Goal: Transaction & Acquisition: Purchase product/service

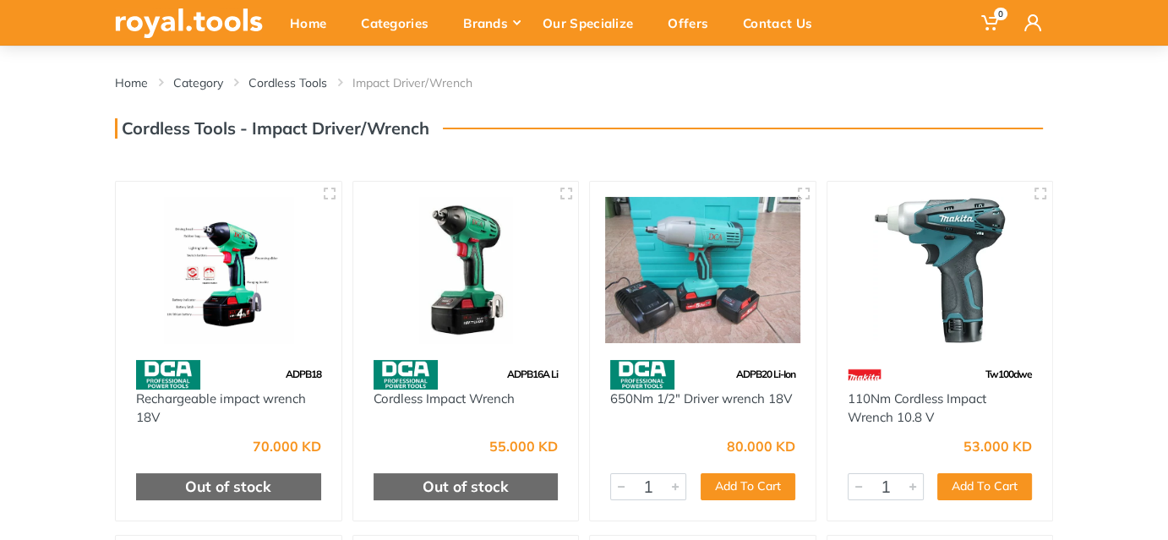
scroll to position [153, 0]
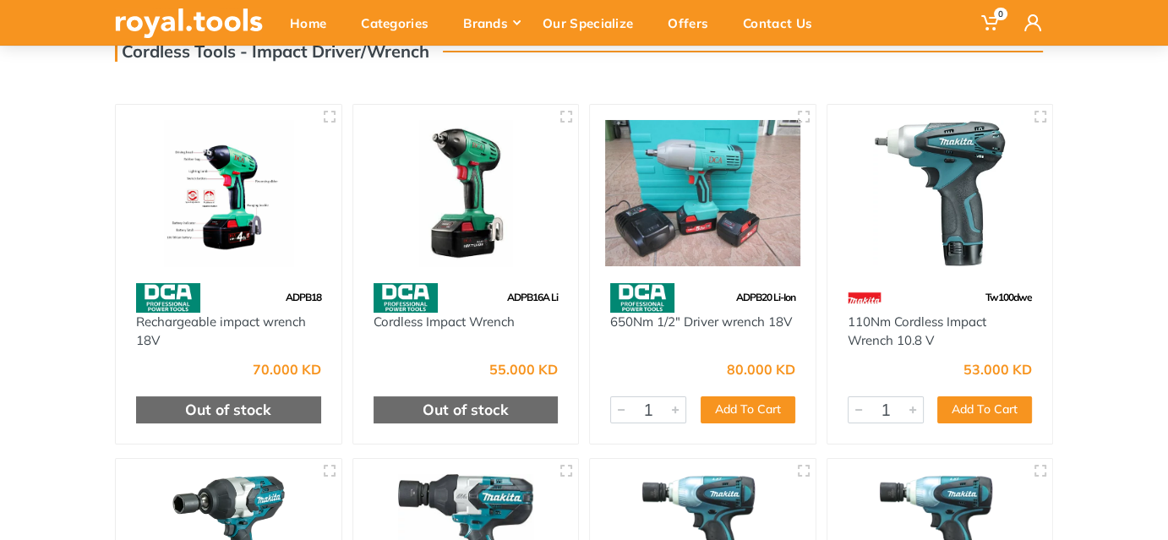
drag, startPoint x: 457, startPoint y: 324, endPoint x: 1126, endPoint y: 188, distance: 682.7
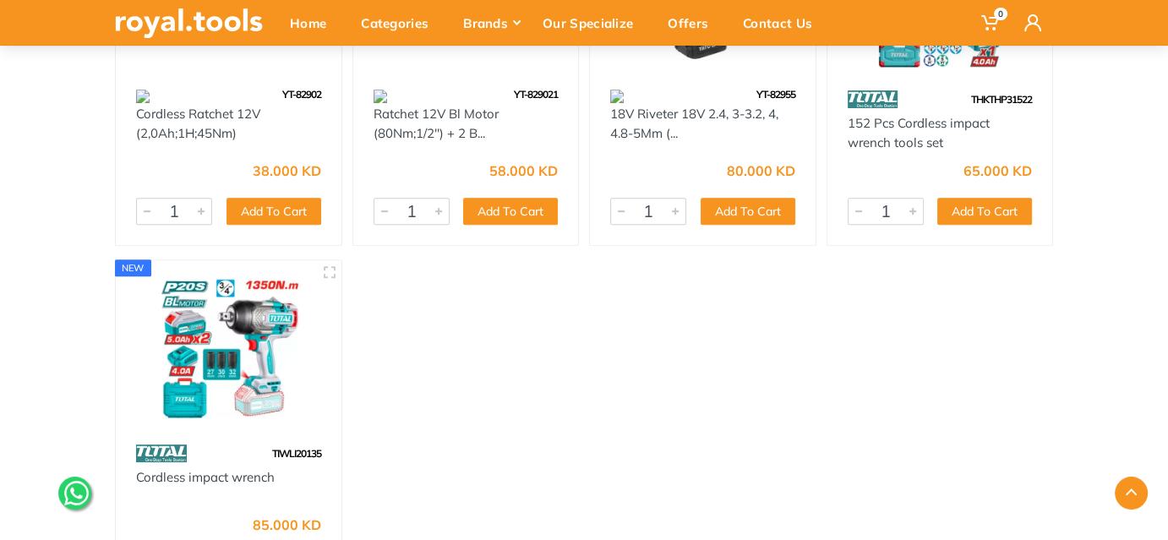
scroll to position [7143, 0]
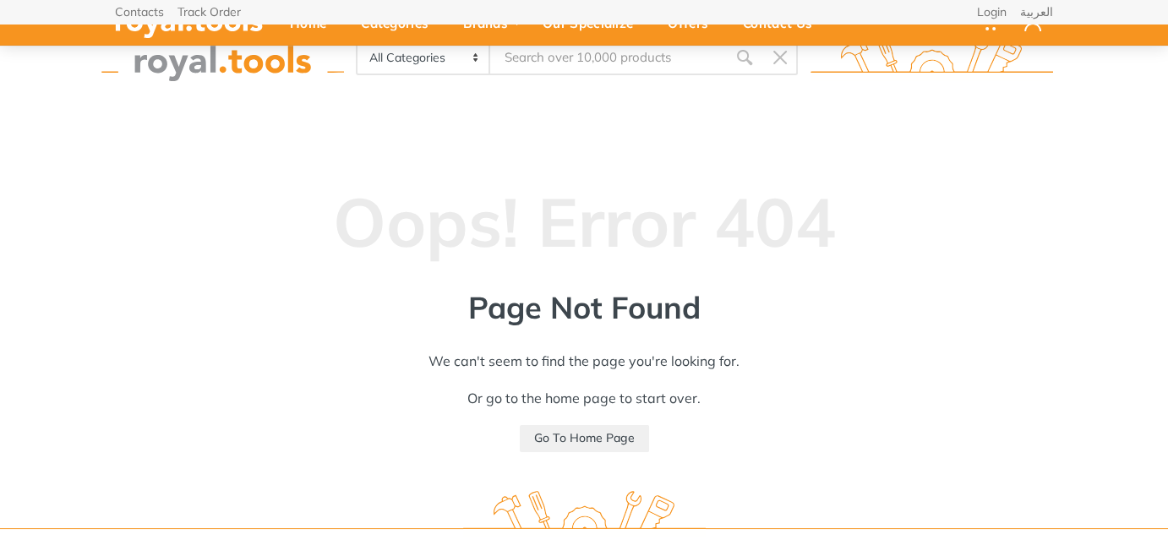
scroll to position [153, 0]
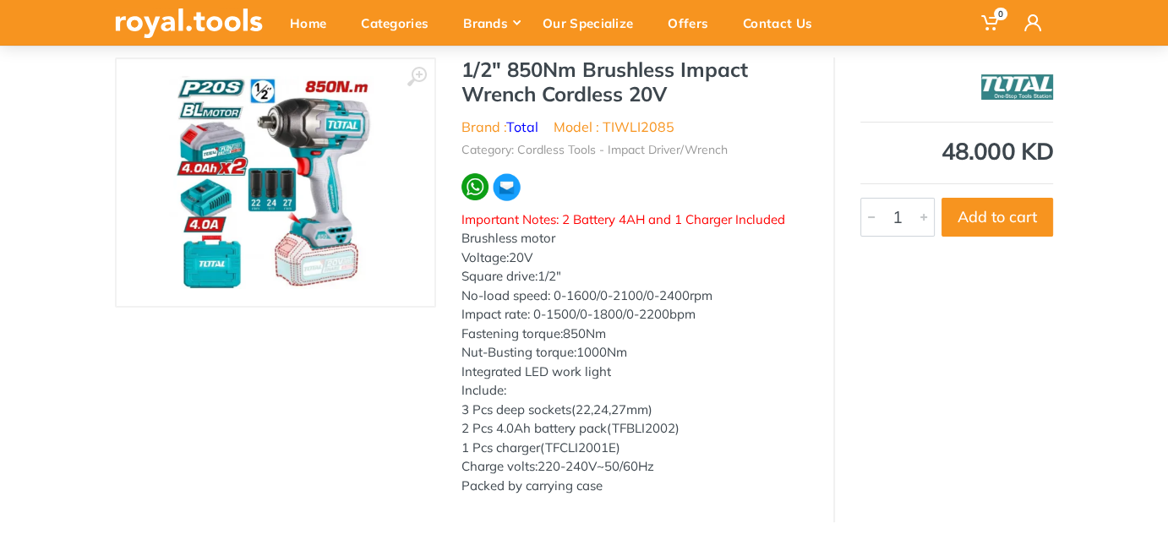
scroll to position [153, 0]
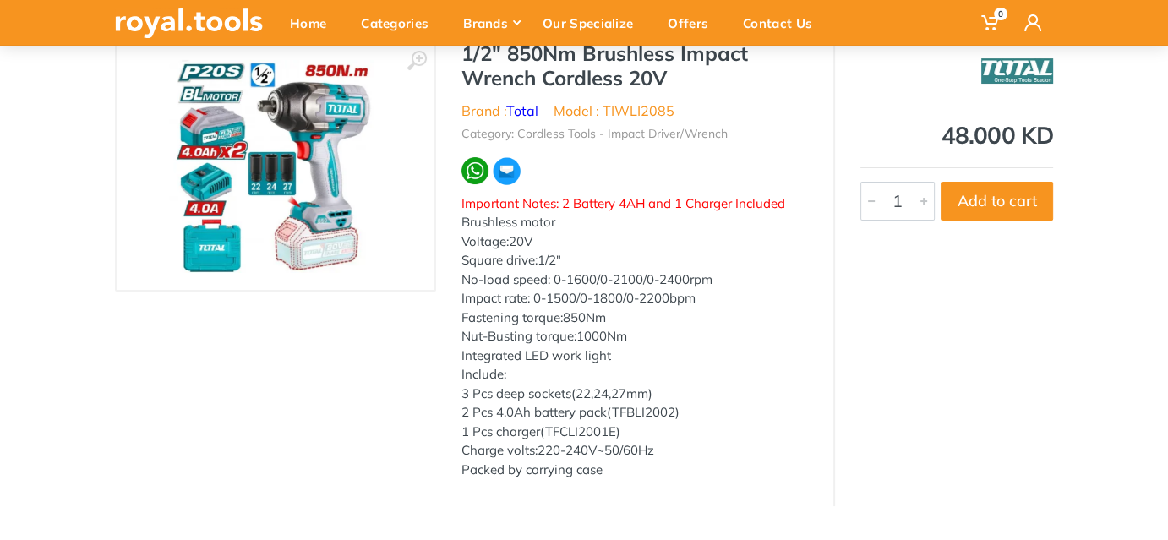
drag, startPoint x: 465, startPoint y: 218, endPoint x: 685, endPoint y: 466, distance: 331.5
click at [685, 466] on div "Important Notes: 2 Battery 4AH and 1 Charger Included Brushless motor Voltage:2…" at bounding box center [634, 337] width 346 height 286
copy div "Brushless motor Voltage:20V Square drive:1/2" No-load speed: 0-1600/0-2100/0-24…"
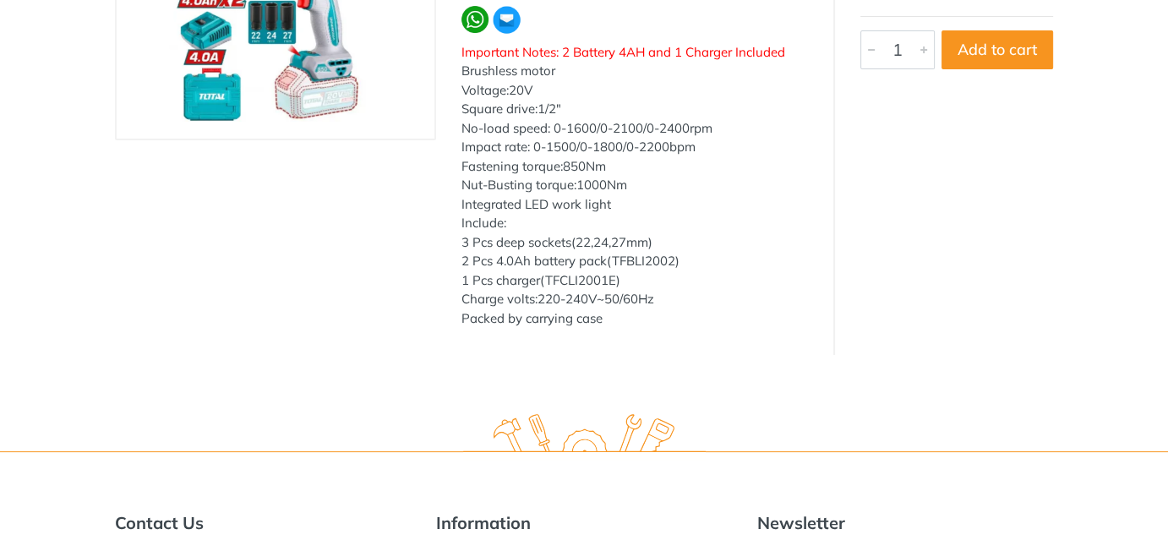
scroll to position [0, 0]
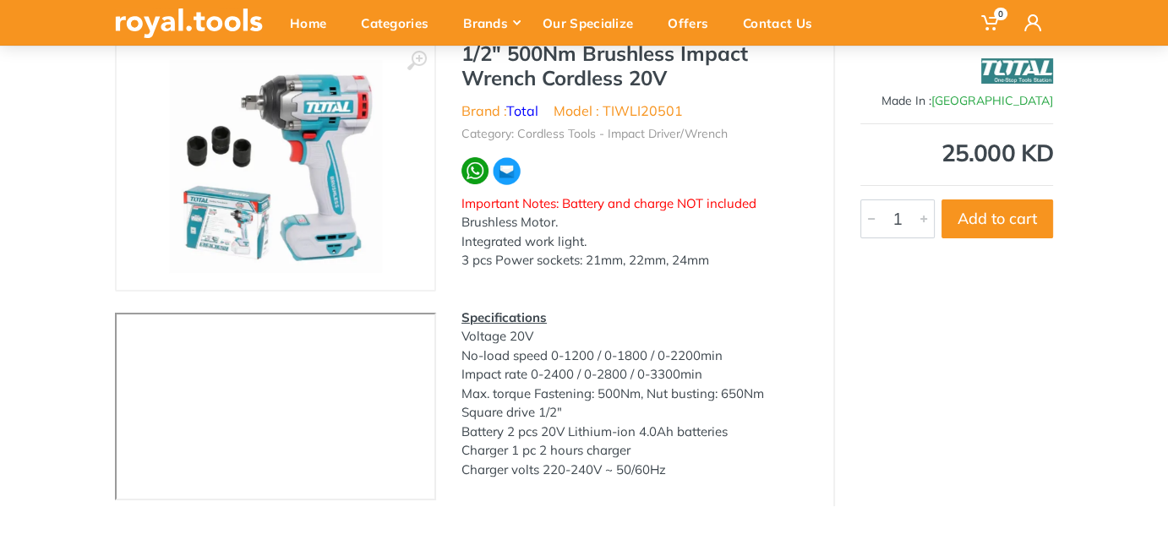
scroll to position [230, 0]
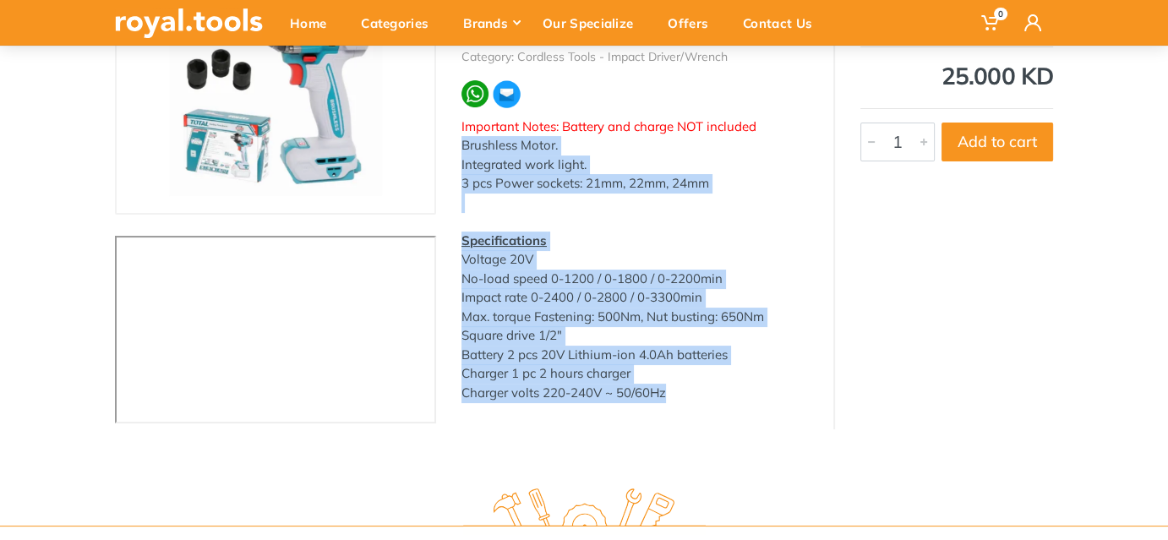
drag, startPoint x: 463, startPoint y: 144, endPoint x: 683, endPoint y: 389, distance: 329.1
click at [683, 389] on div "Important Notes: Battery and charge NOT included Brushless Motor. Integrated wo…" at bounding box center [634, 260] width 346 height 286
copy div "Brushless Motor. Integrated work light. 3 pcs Power sockets: 21mm, 22mm, 24mm S…"
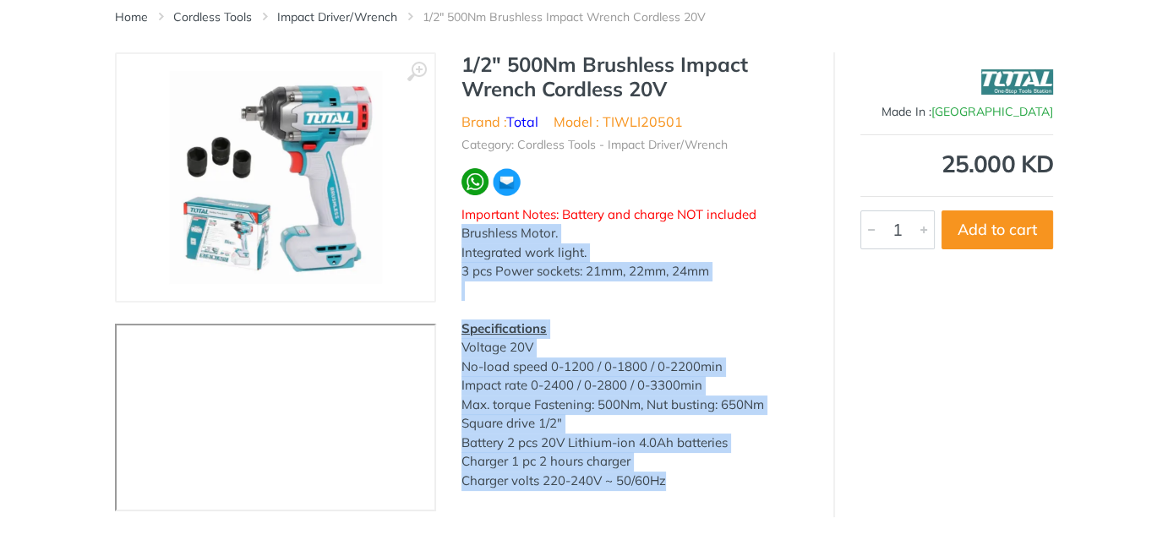
scroll to position [76, 0]
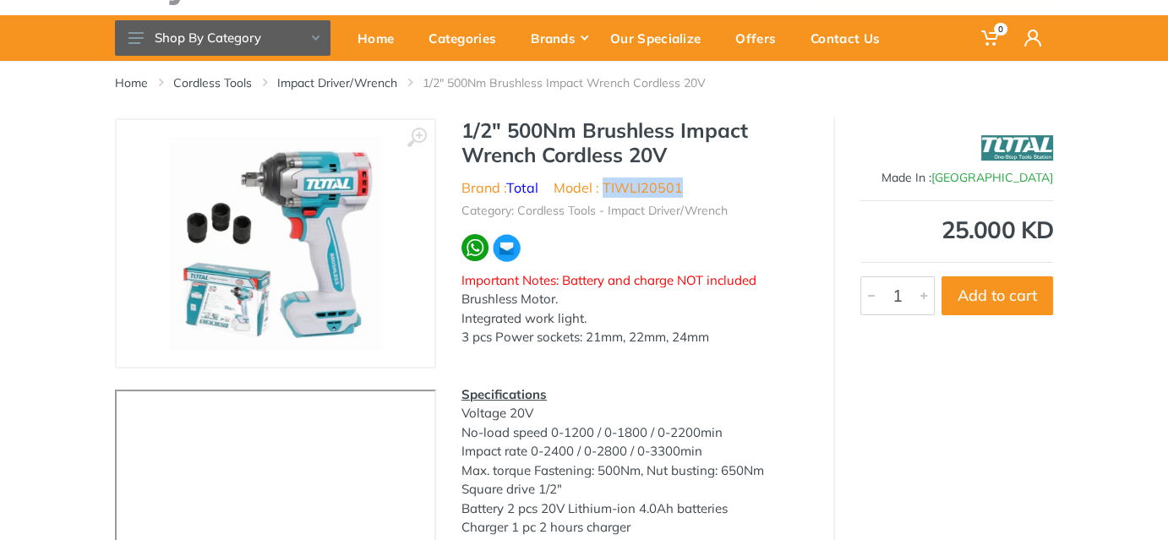
drag, startPoint x: 687, startPoint y: 182, endPoint x: 605, endPoint y: 178, distance: 82.0
click at [605, 178] on ul "Brand : Total Model : TIWLI20501" at bounding box center [634, 187] width 346 height 20
copy li "TIWLI20501"
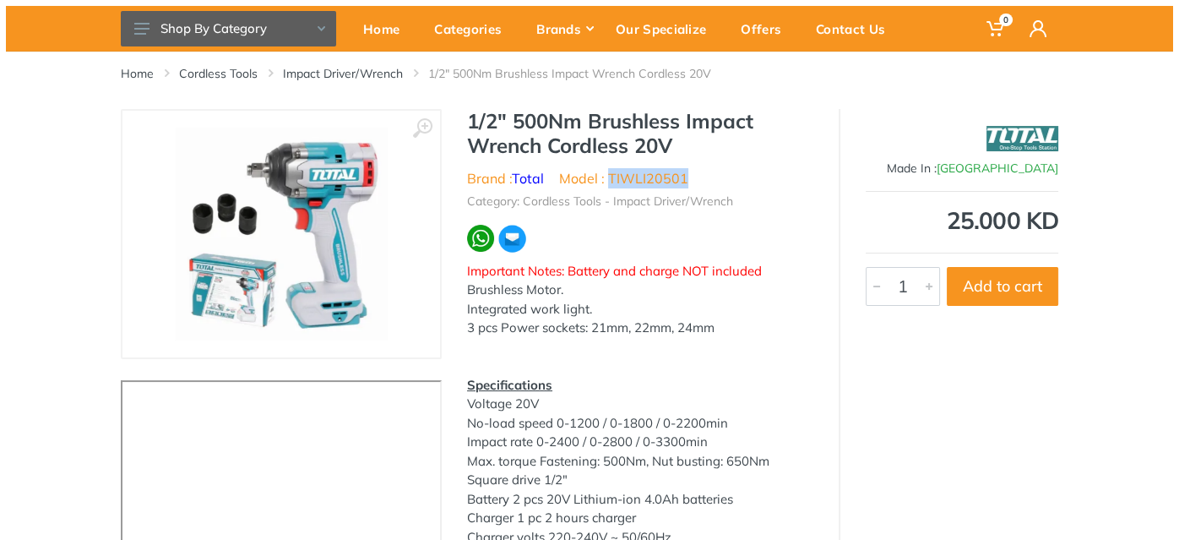
scroll to position [0, 0]
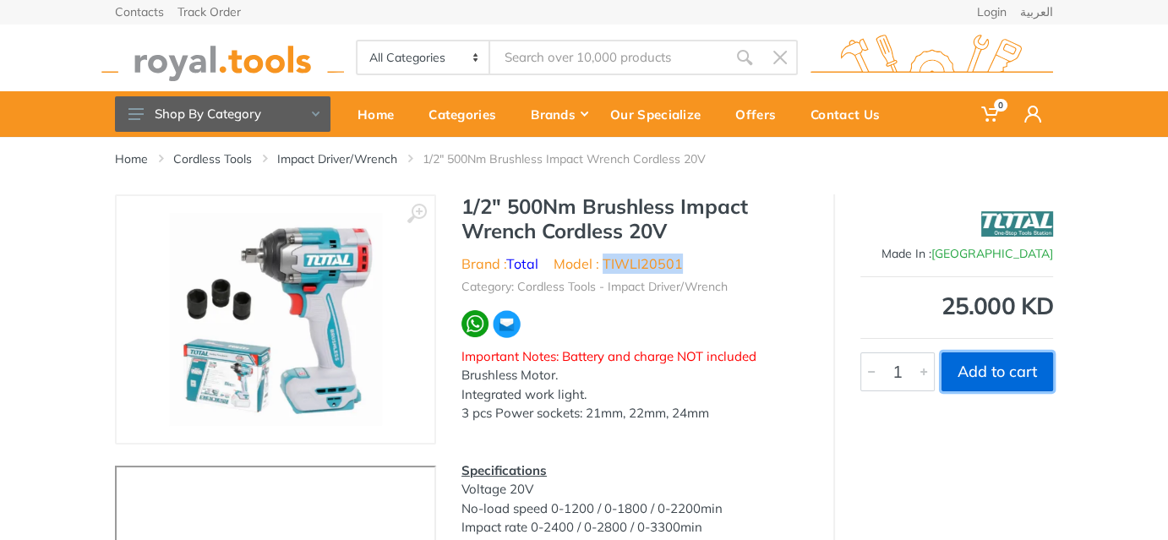
click at [1016, 371] on button "Add to cart" at bounding box center [997, 371] width 112 height 39
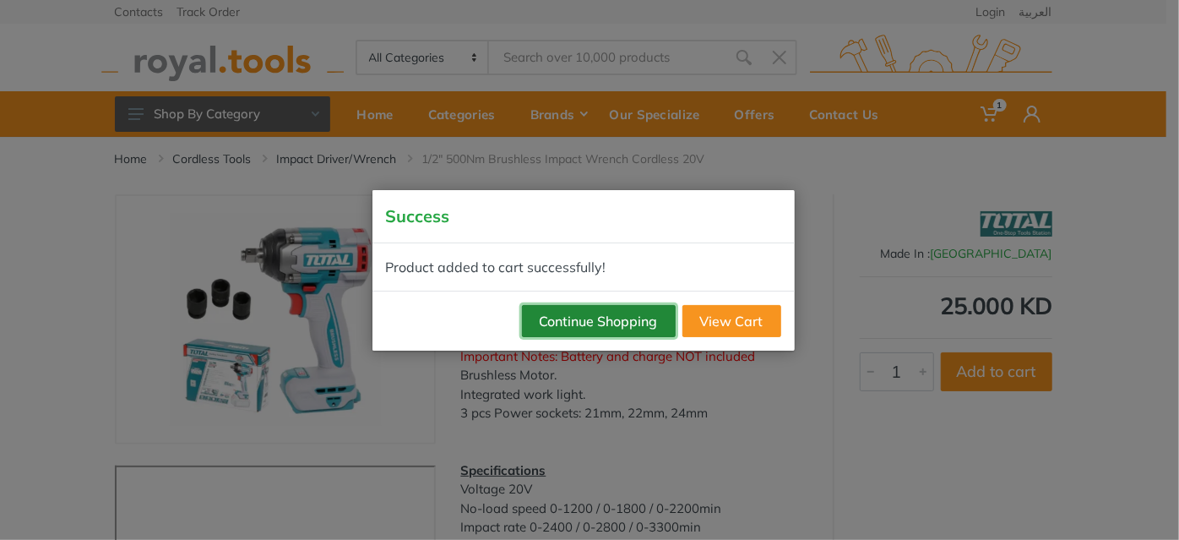
click at [640, 321] on button "Continue Shopping" at bounding box center [599, 321] width 154 height 32
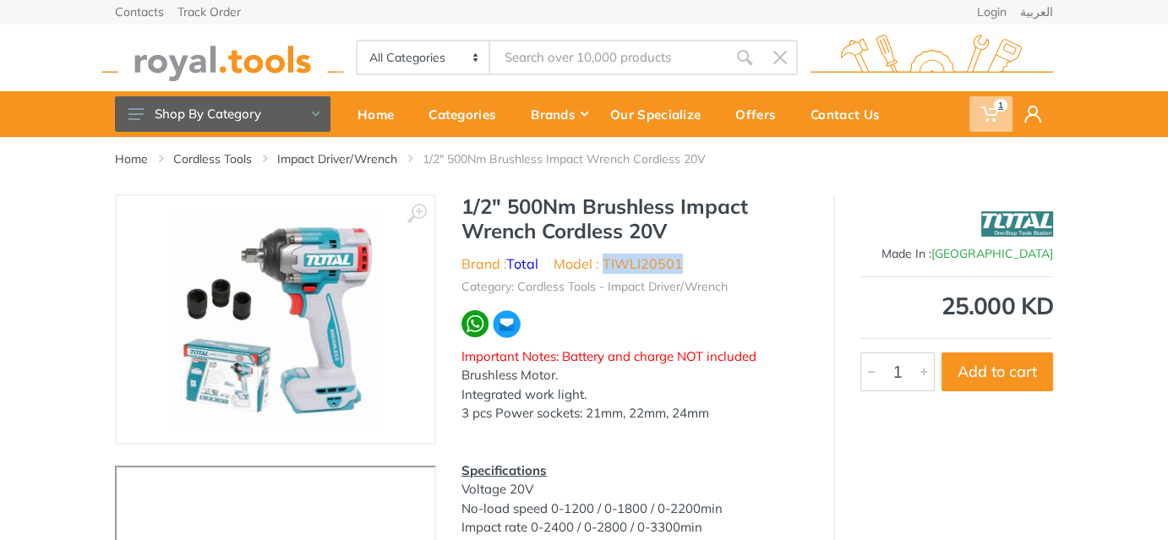
click at [978, 118] on span "1" at bounding box center [990, 113] width 43 height 35
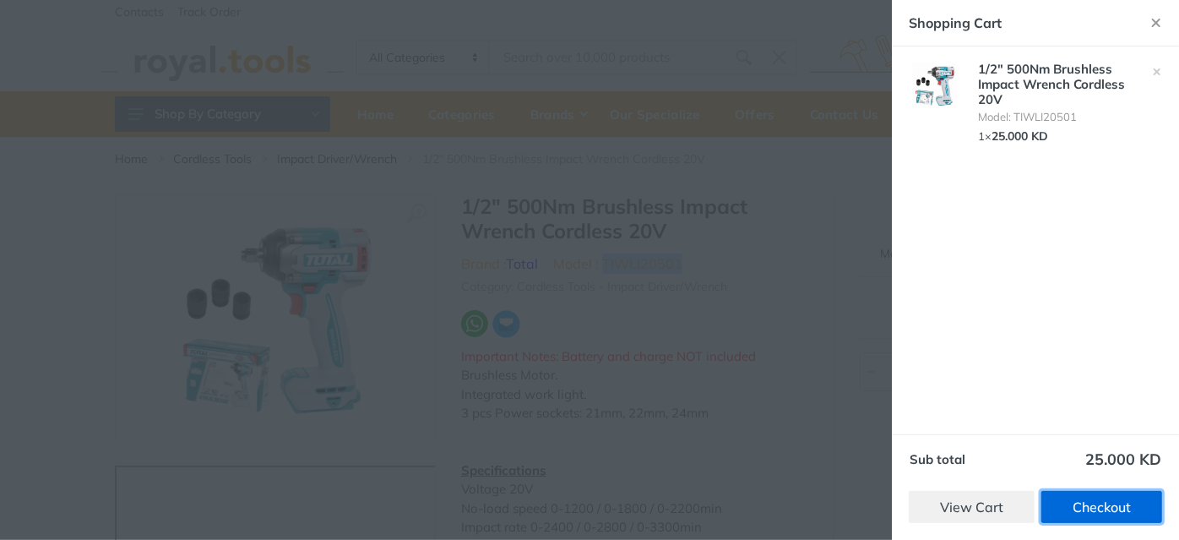
click at [1075, 509] on link "Checkout" at bounding box center [1102, 507] width 121 height 32
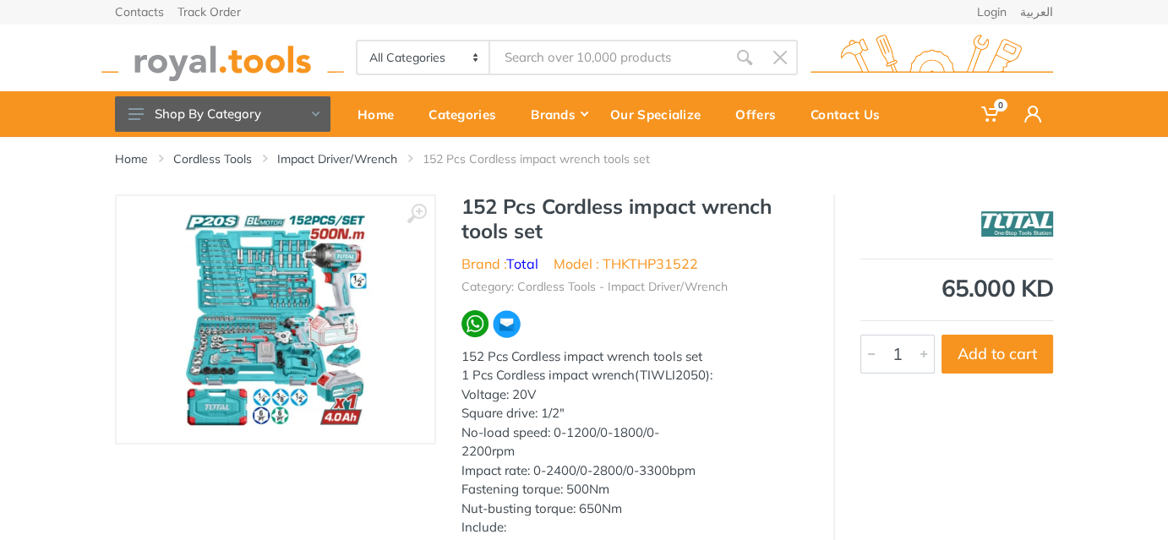
click at [270, 311] on img at bounding box center [275, 319] width 213 height 213
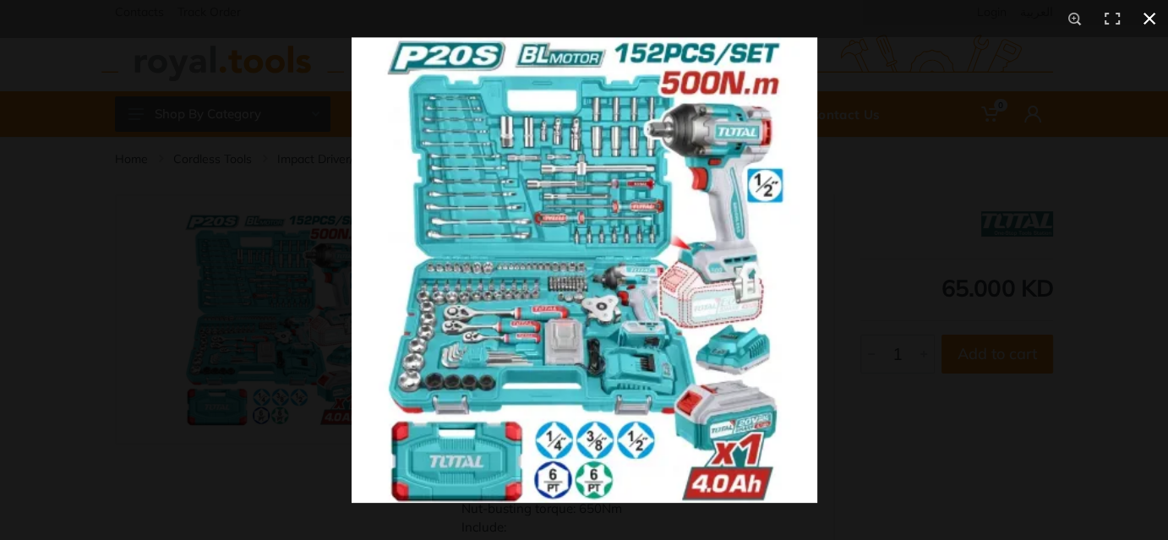
click at [1067, 53] on div at bounding box center [935, 307] width 1168 height 540
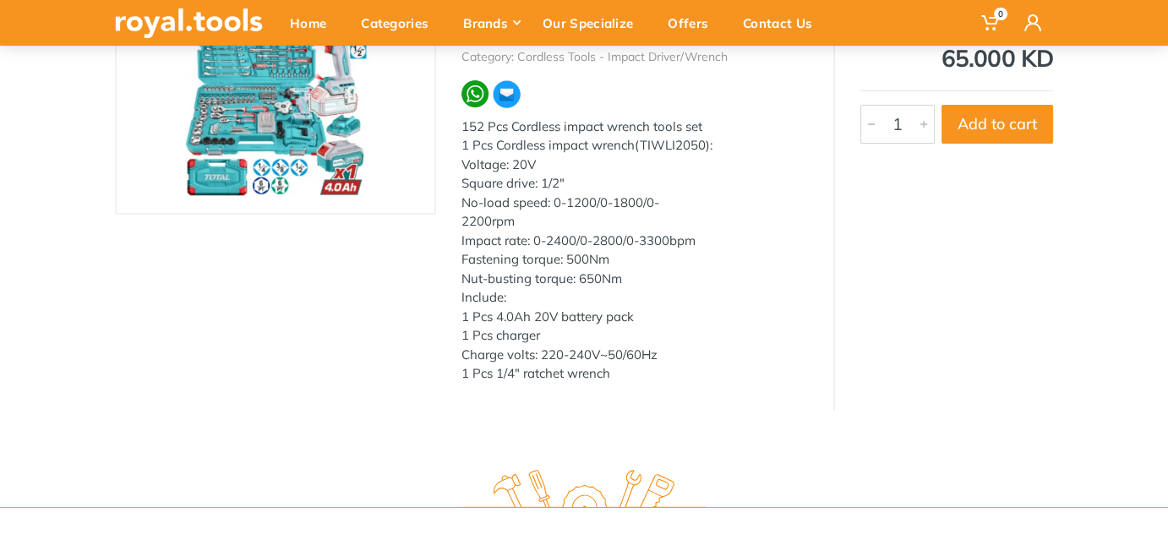
scroll to position [153, 0]
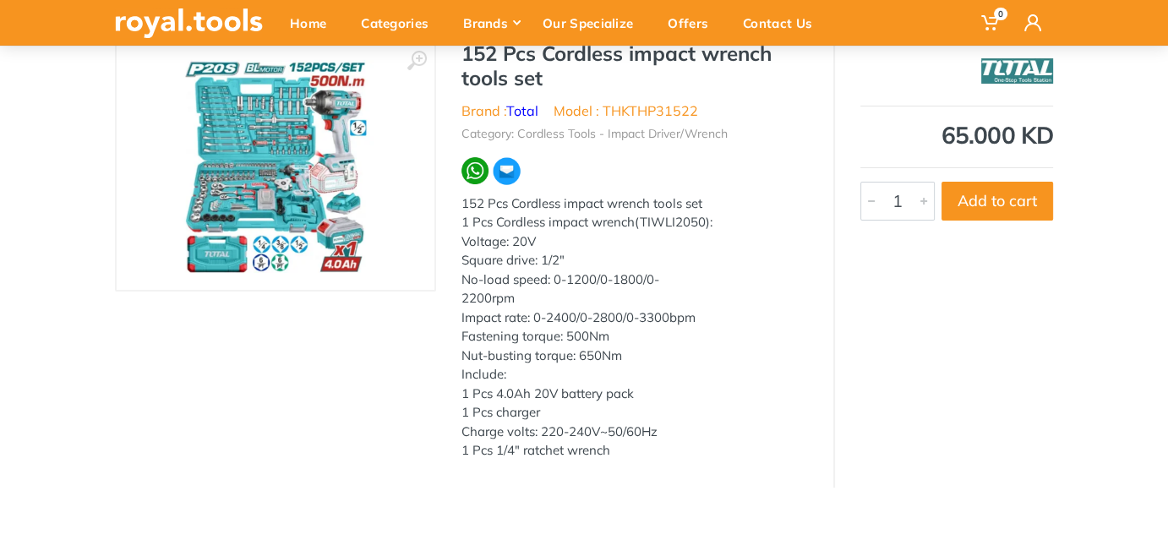
click at [259, 160] on img at bounding box center [275, 166] width 213 height 213
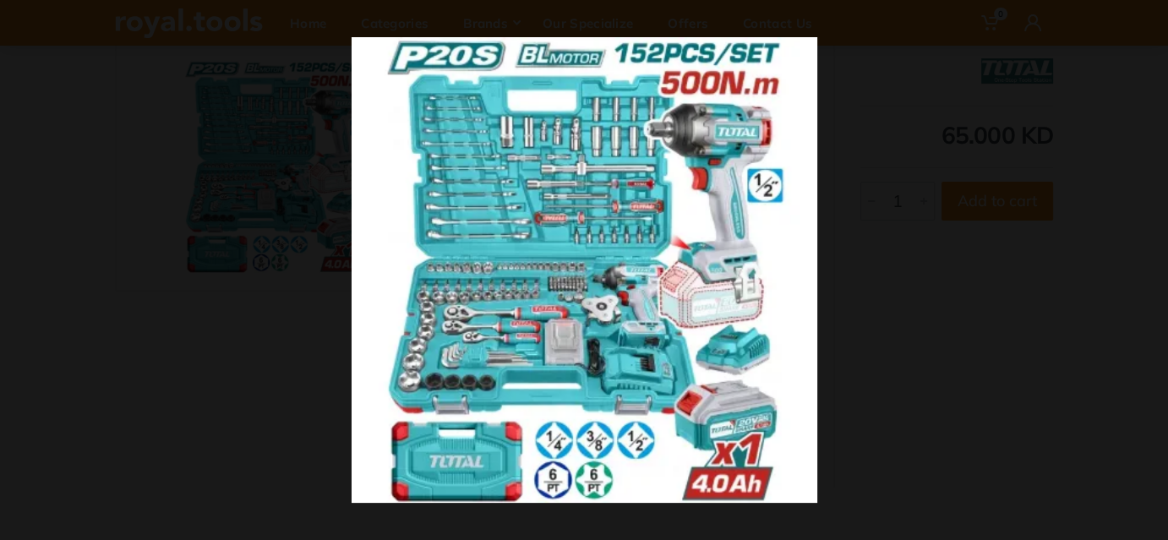
click at [884, 235] on div at bounding box center [935, 307] width 1168 height 540
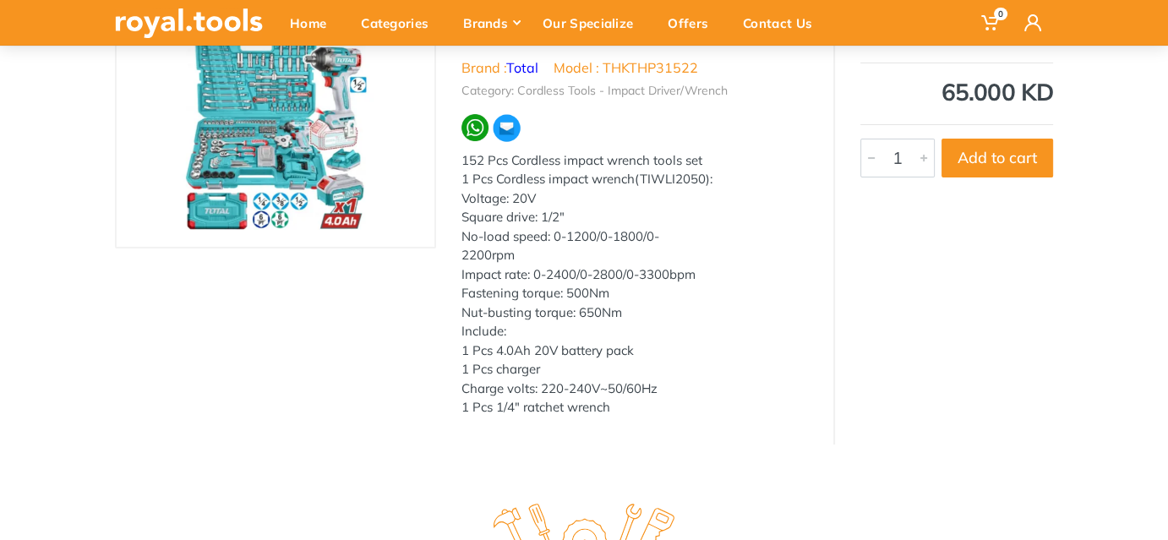
scroll to position [230, 0]
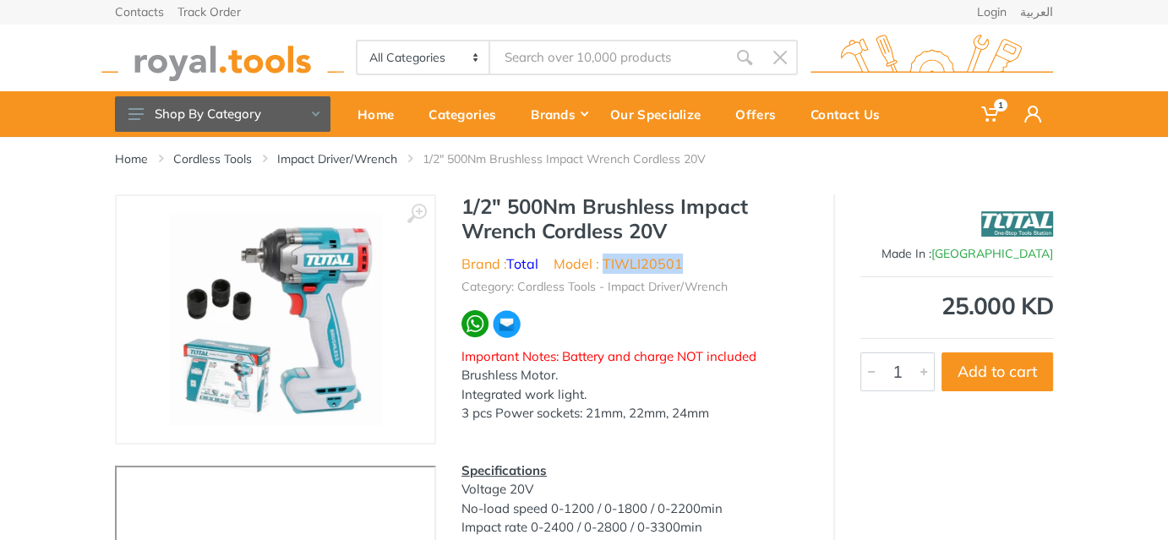
click at [604, 254] on li "Model : TIWLI20501" at bounding box center [617, 263] width 129 height 20
click at [253, 282] on img at bounding box center [275, 319] width 213 height 213
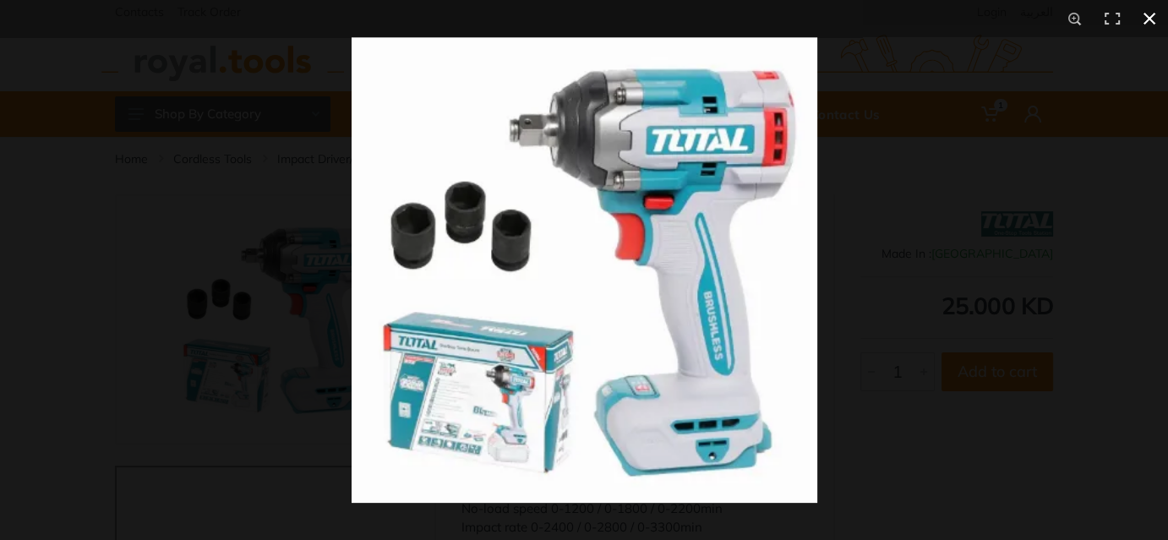
click at [159, 238] on div at bounding box center [584, 270] width 1168 height 540
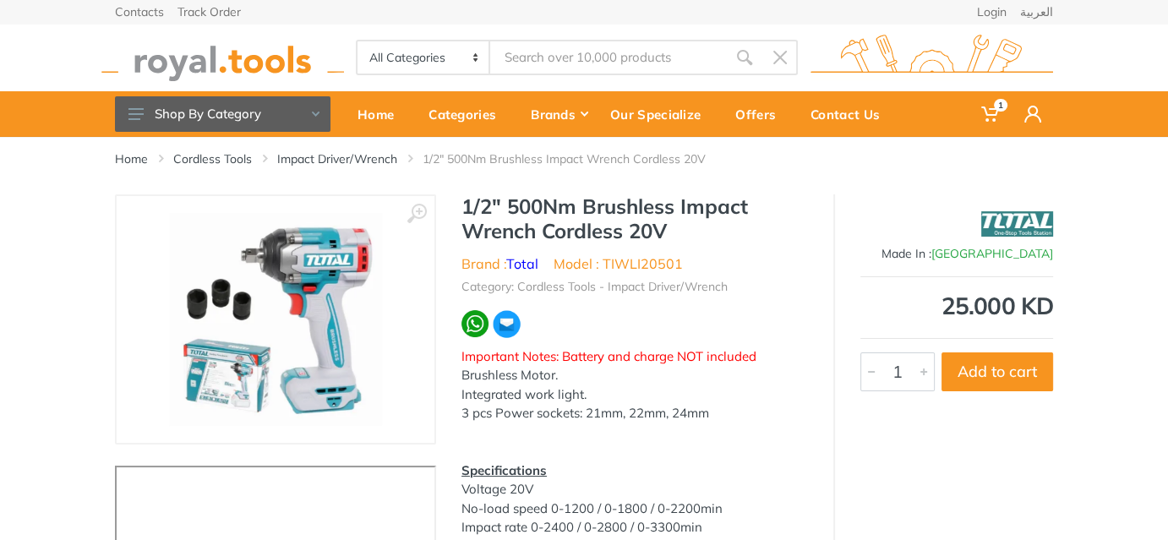
click at [79, 252] on div "‹ ›" at bounding box center [584, 426] width 1168 height 465
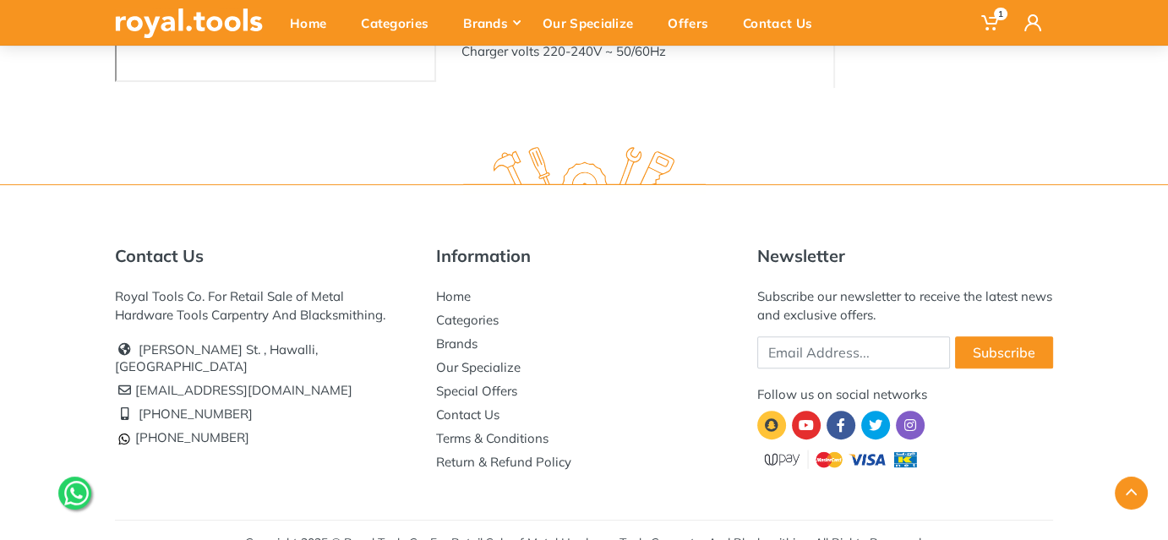
scroll to position [597, 0]
